Goal: Task Accomplishment & Management: Use online tool/utility

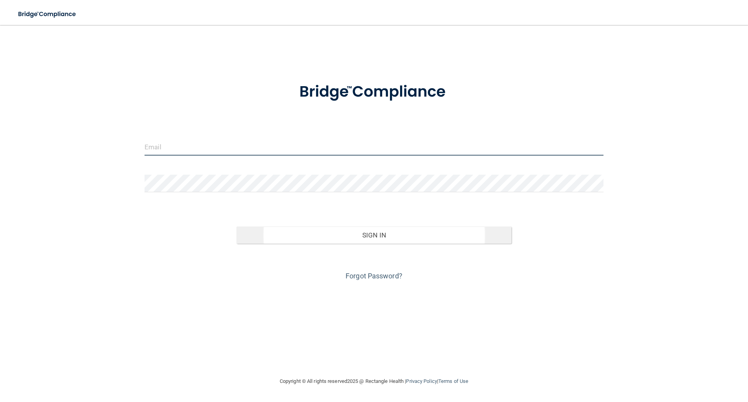
type input "elizabethc@pcihipaa.com"
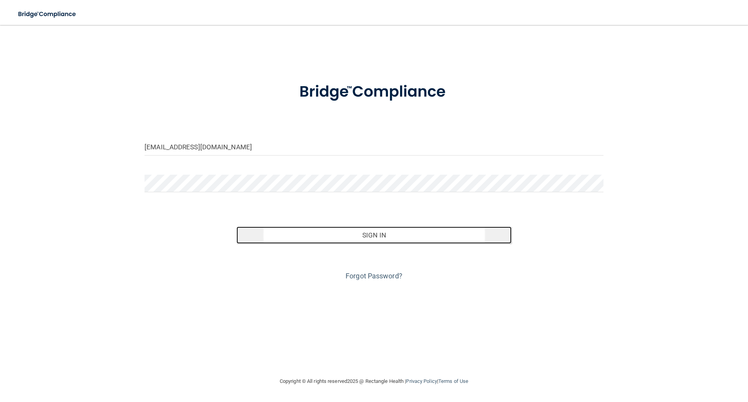
click at [388, 230] on button "Sign In" at bounding box center [373, 234] width 275 height 17
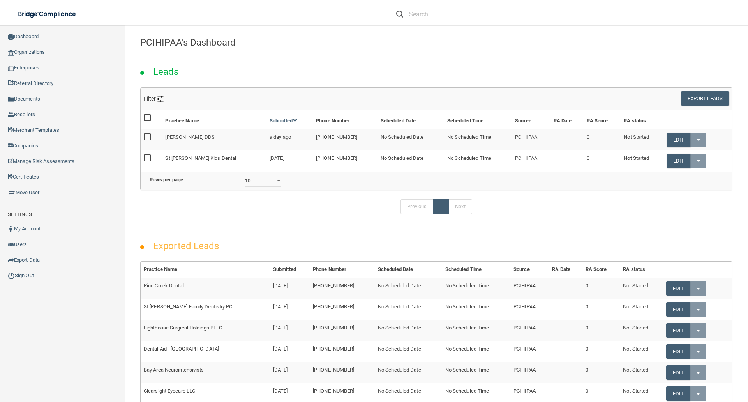
click at [417, 13] on input "text" at bounding box center [444, 14] width 71 height 14
paste input "[EMAIL_ADDRESS][DOMAIN_NAME]"
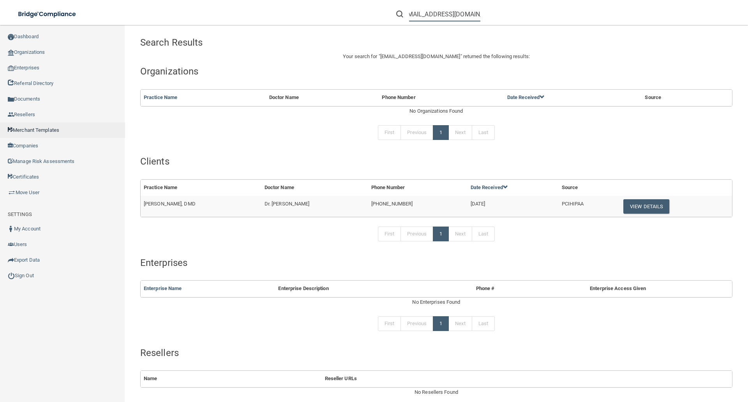
type input "[EMAIL_ADDRESS][DOMAIN_NAME]"
click at [637, 208] on button "View Details" at bounding box center [646, 206] width 46 height 14
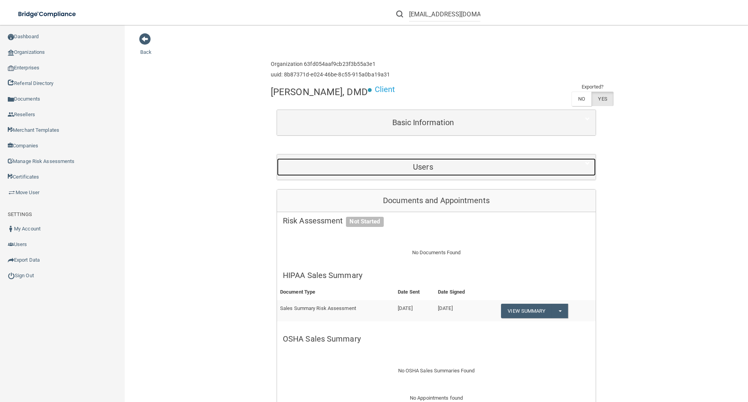
click at [402, 163] on h5 "Users" at bounding box center [423, 166] width 280 height 9
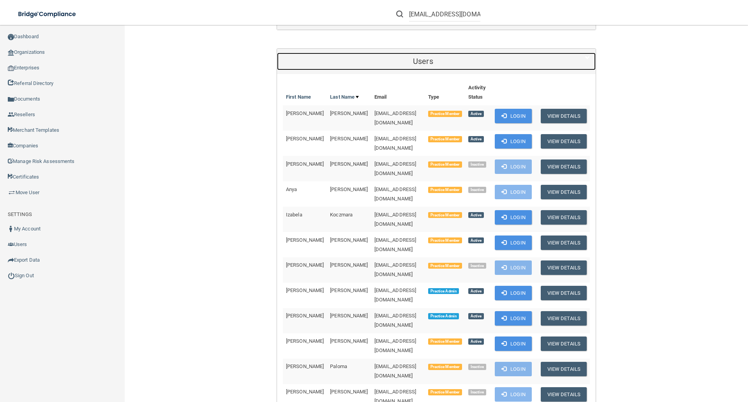
scroll to position [117, 0]
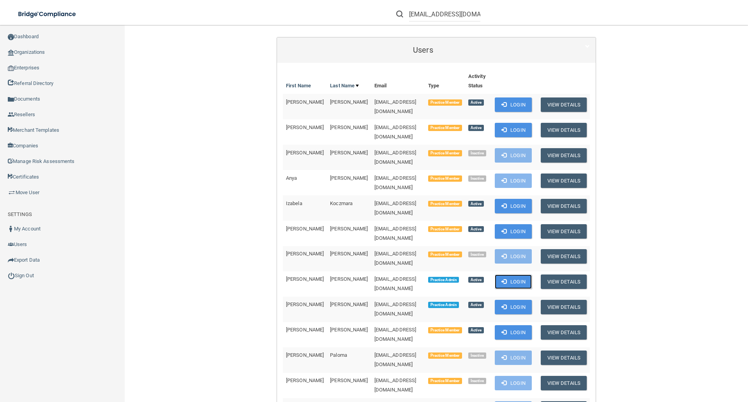
click at [525, 274] on button "Login" at bounding box center [513, 281] width 37 height 14
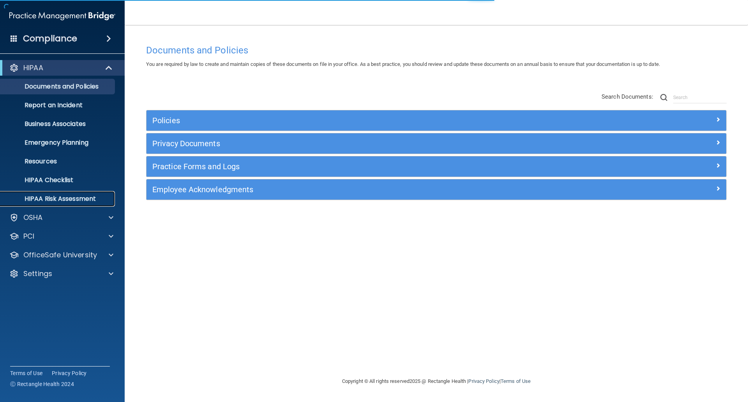
click at [55, 196] on p "HIPAA Risk Assessment" at bounding box center [58, 199] width 106 height 8
